Goal: Task Accomplishment & Management: Use online tool/utility

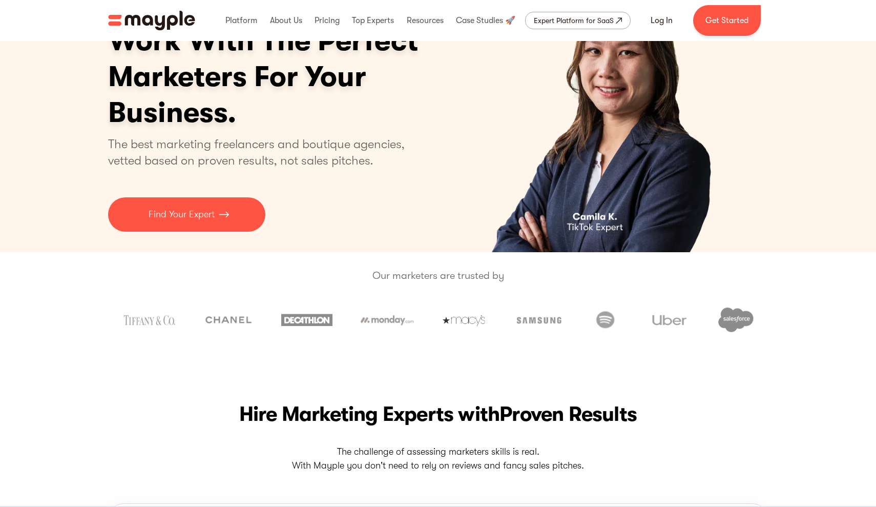
scroll to position [76, 0]
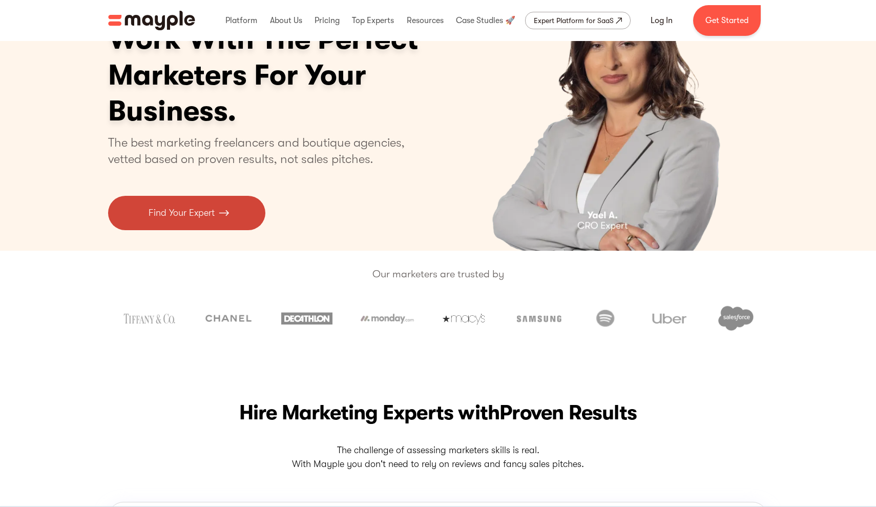
click at [196, 212] on p "Find Your Expert" at bounding box center [182, 213] width 66 height 14
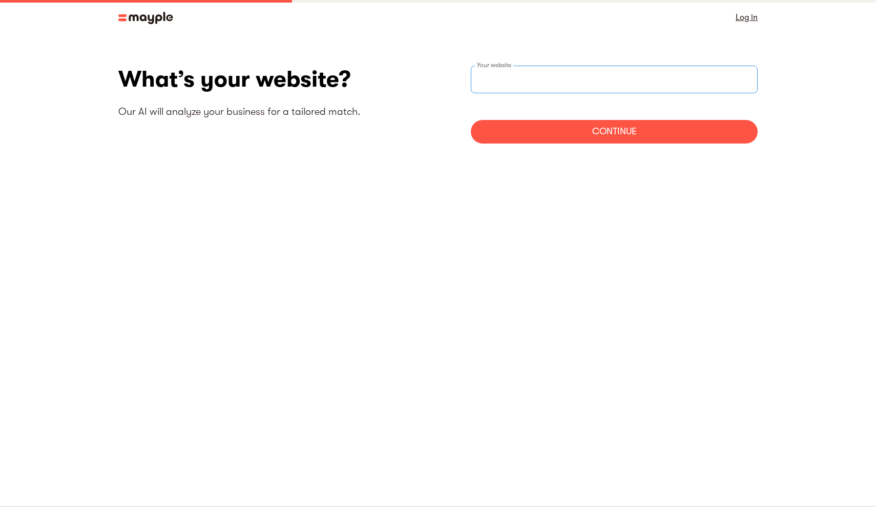
click at [543, 83] on input "websiteStep" at bounding box center [614, 80] width 287 height 28
type input "https://www.urbannesti.com"
click at [620, 131] on div "Continue" at bounding box center [614, 132] width 287 height 24
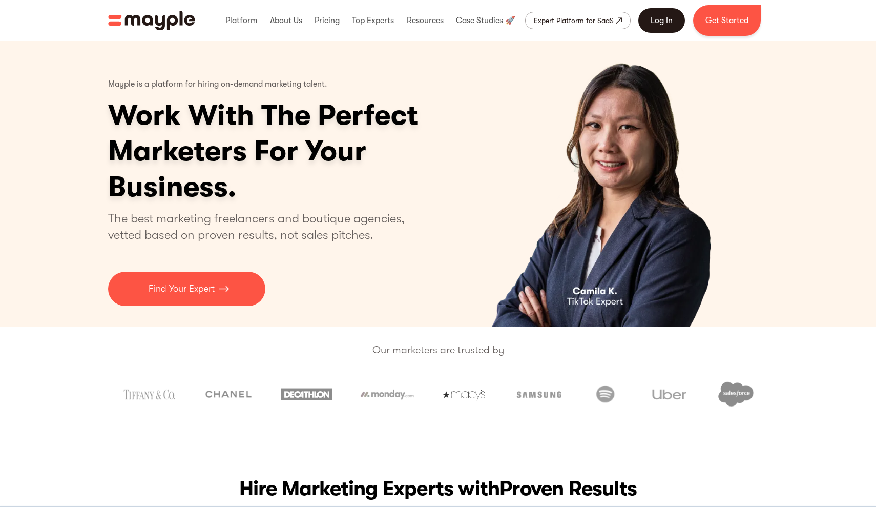
click at [661, 17] on link "Log In" at bounding box center [662, 20] width 47 height 25
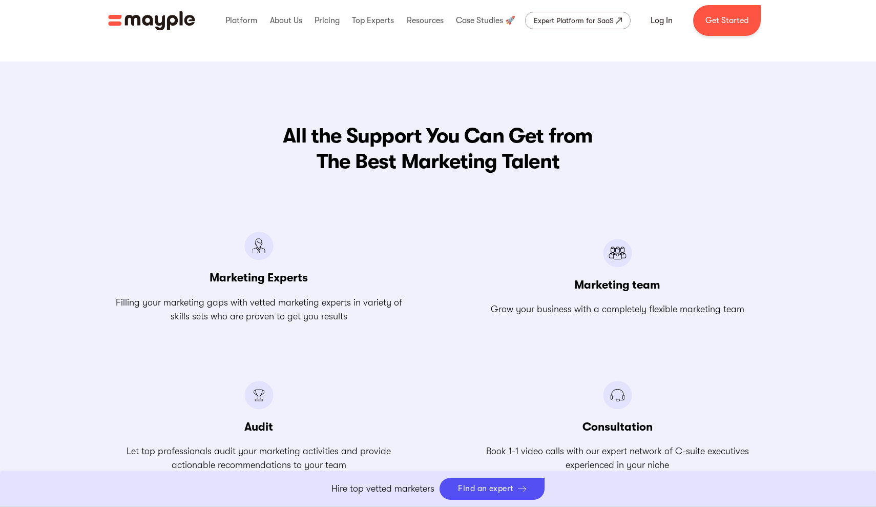
scroll to position [1277, 0]
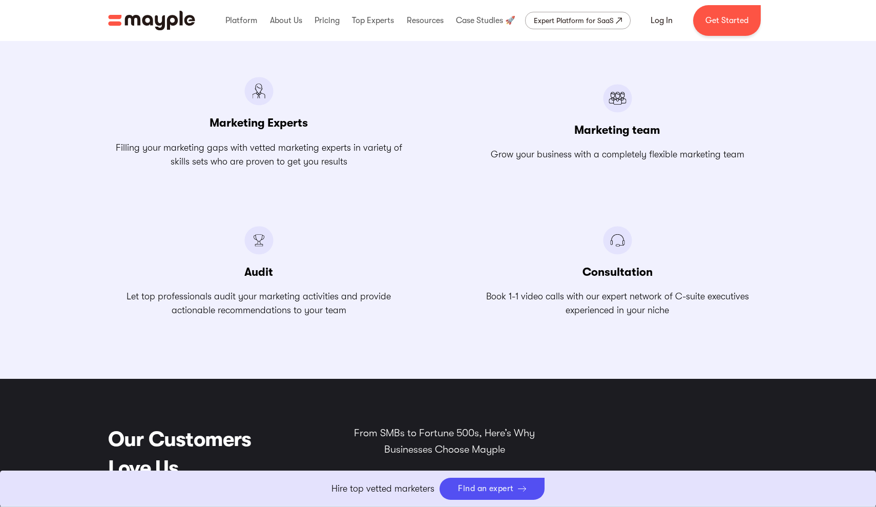
click at [486, 487] on link "Boost Your eCommerce Business Mayple's in your corner to help you make the righ…" at bounding box center [438, 489] width 876 height 36
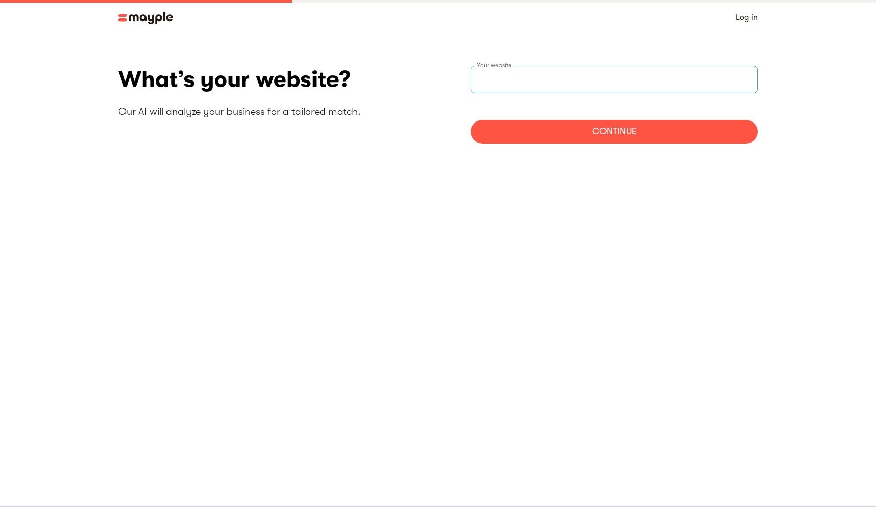
click at [568, 84] on input "websiteStep" at bounding box center [614, 80] width 287 height 28
click at [568, 84] on input "r" at bounding box center [614, 80] width 287 height 28
type input "r"
type input "[URL][DOMAIN_NAME]"
click at [620, 130] on div "Continue" at bounding box center [614, 132] width 287 height 24
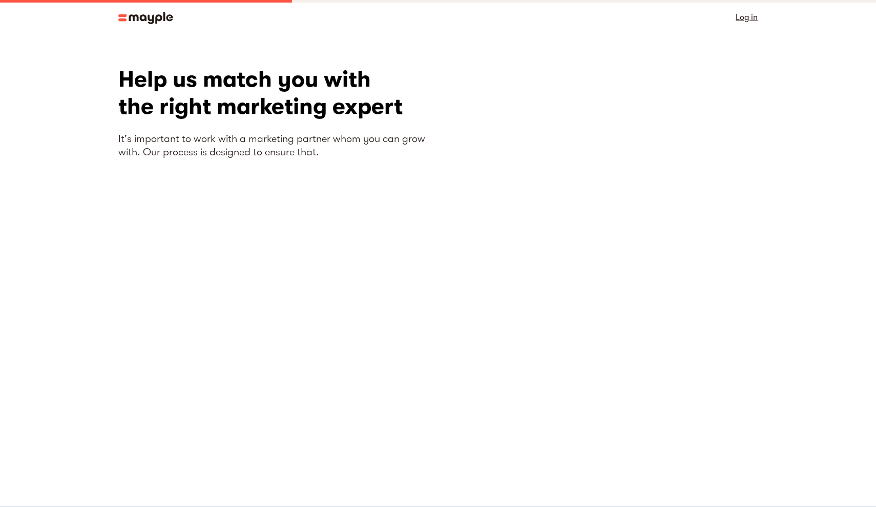
click at [746, 17] on link "Log in" at bounding box center [747, 17] width 22 height 14
